Goal: Task Accomplishment & Management: Manage account settings

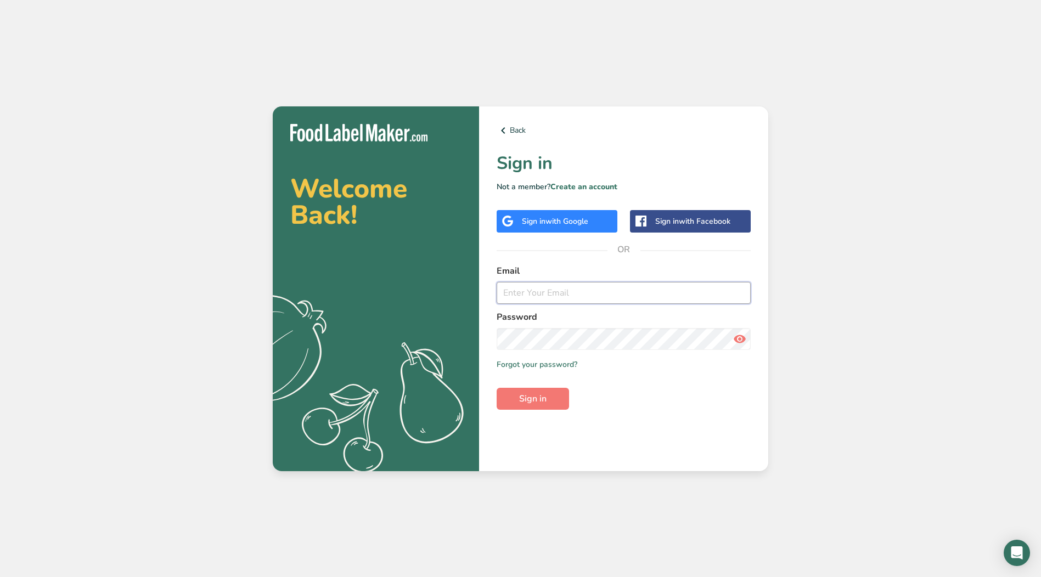
click at [607, 287] on input "email" at bounding box center [624, 293] width 254 height 22
click at [0, 577] on com-1password-button at bounding box center [0, 577] width 0 height 0
type input "Msturz@silverspringfoods.com"
